Goal: Information Seeking & Learning: Learn about a topic

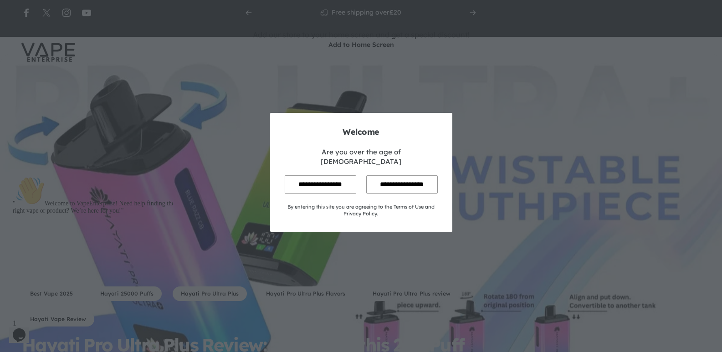
click at [321, 175] on input "**********" at bounding box center [321, 184] width 72 height 18
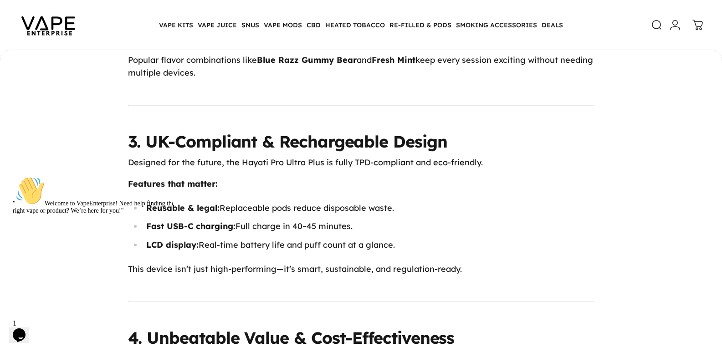
scroll to position [1516, 0]
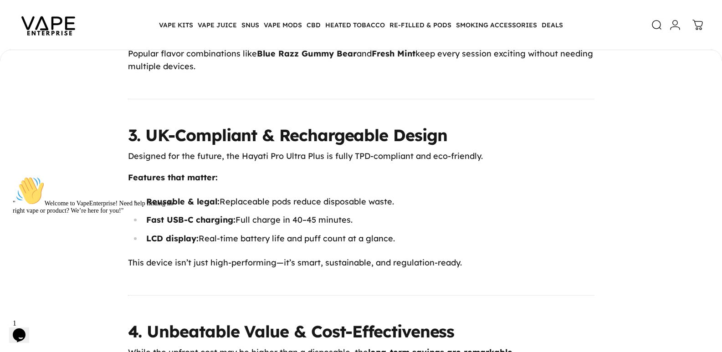
drag, startPoint x: 718, startPoint y: 128, endPoint x: 718, endPoint y: 133, distance: 5.9
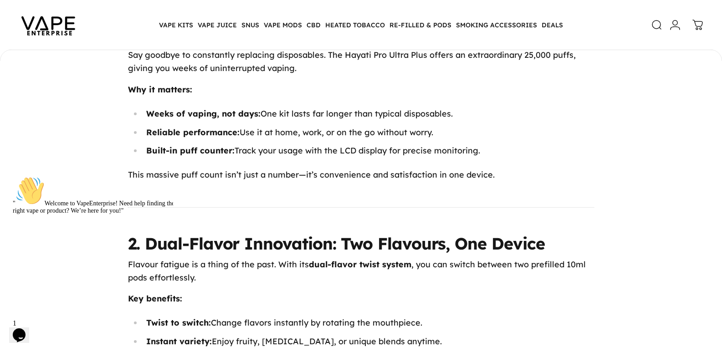
scroll to position [1198, 0]
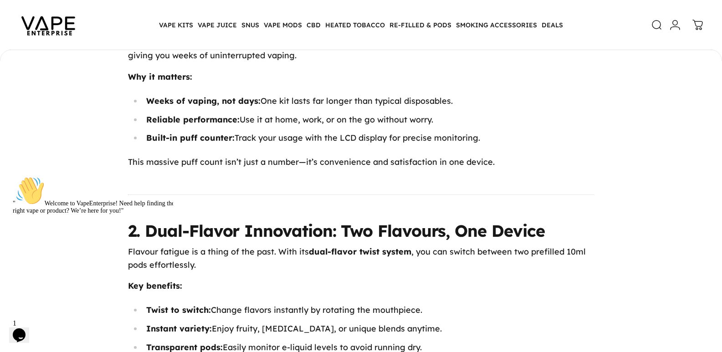
drag, startPoint x: 721, startPoint y: 102, endPoint x: 728, endPoint y: 126, distance: 24.9
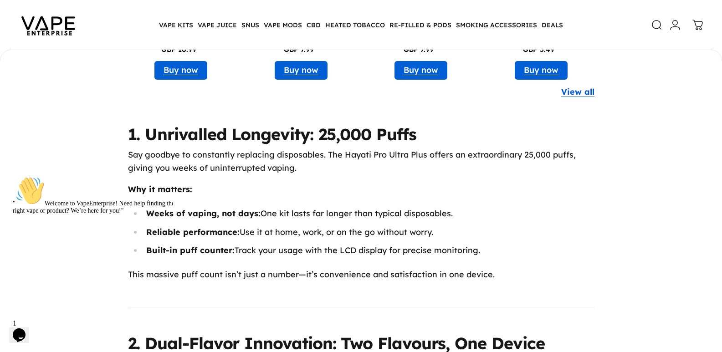
scroll to position [1122, 0]
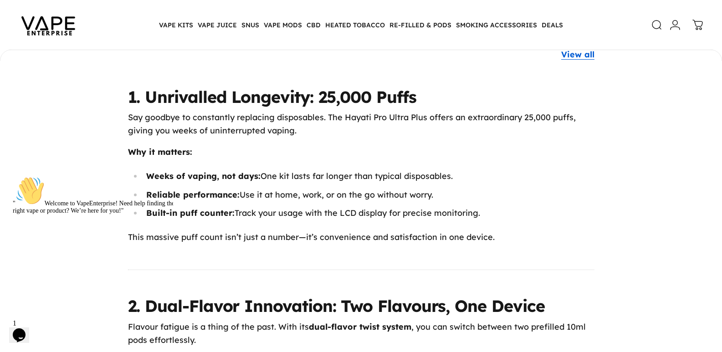
click at [534, 203] on ul "Weeks of vaping, not days: One kit lasts far longer than typical disposables. R…" at bounding box center [361, 195] width 466 height 50
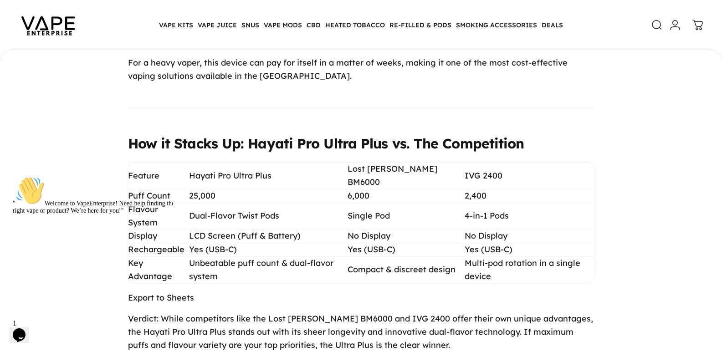
scroll to position [2987, 0]
